Goal: Task Accomplishment & Management: Complete application form

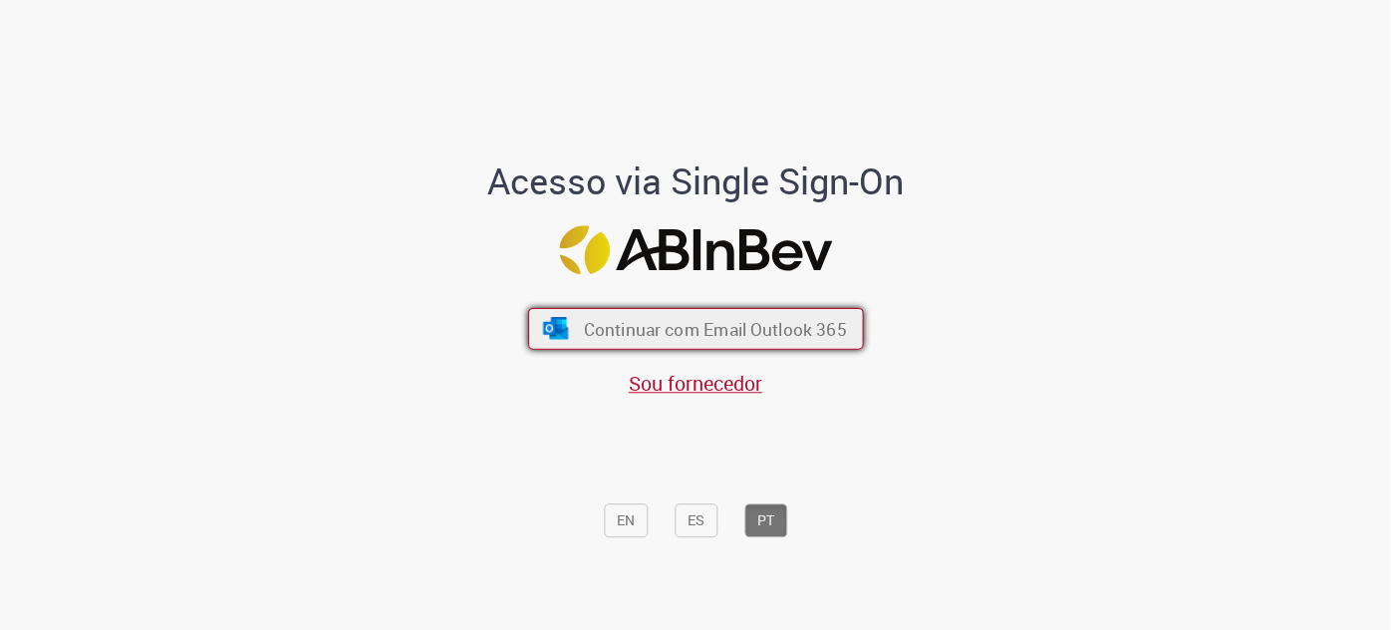
click at [783, 339] on span "Continuar com Email Outlook 365" at bounding box center [714, 328] width 263 height 23
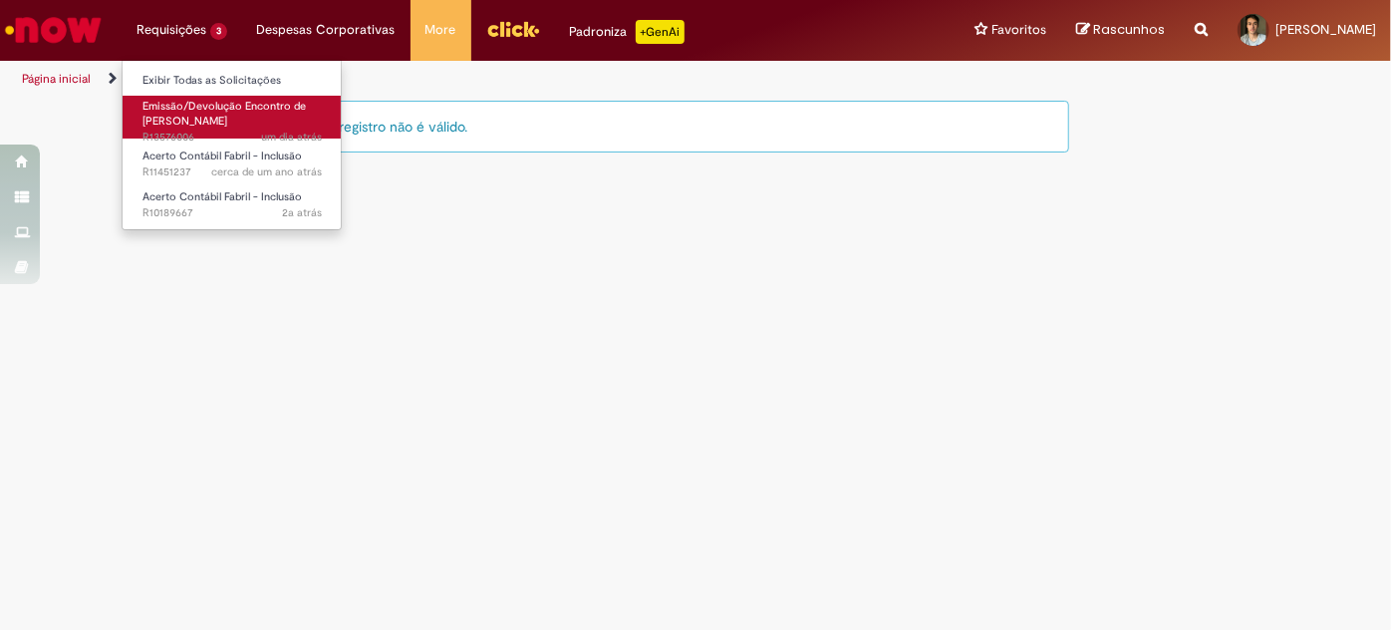
click at [230, 108] on span "Emissão/Devolução Encontro de Contas Fornecedor" at bounding box center [224, 114] width 163 height 31
click at [202, 108] on span "Emissão/Devolução Encontro de Contas Fornecedor" at bounding box center [224, 114] width 163 height 31
